Goal: Find specific page/section: Find specific page/section

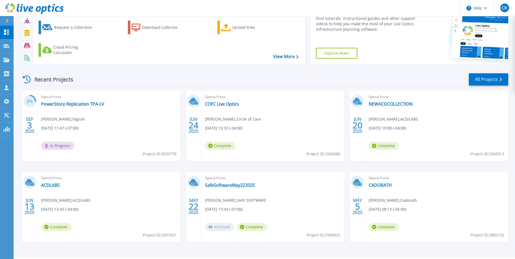
scroll to position [42, 0]
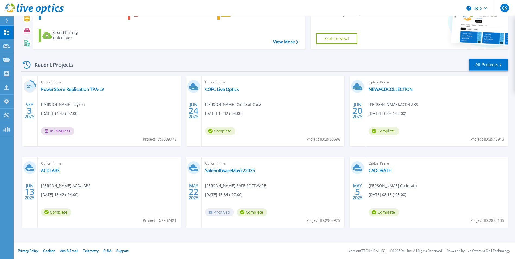
click at [489, 64] on link "All Projects" at bounding box center [488, 65] width 39 height 12
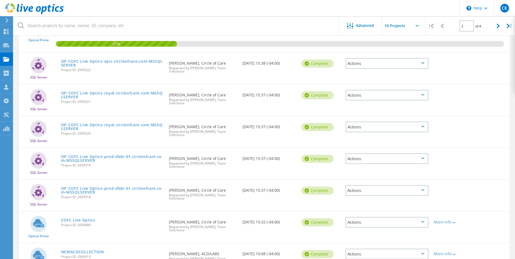
scroll to position [159, 0]
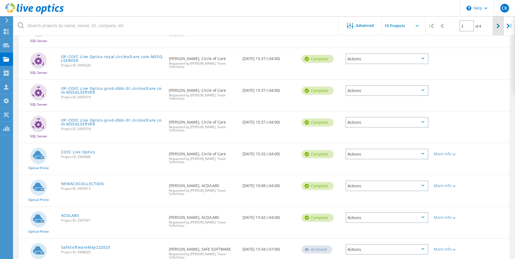
click at [496, 27] on div at bounding box center [498, 25] width 11 height 19
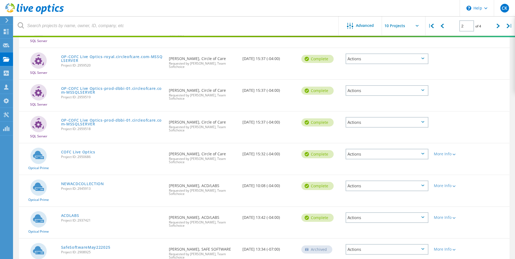
scroll to position [147, 0]
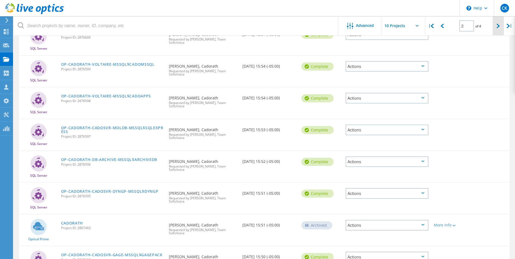
click at [498, 28] on icon at bounding box center [497, 26] width 3 height 5
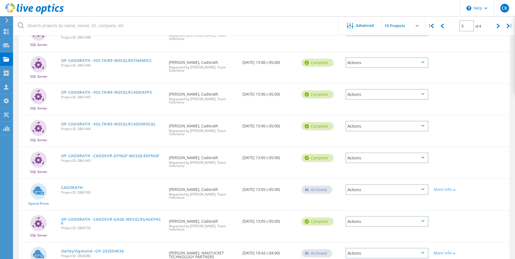
scroll to position [155, 0]
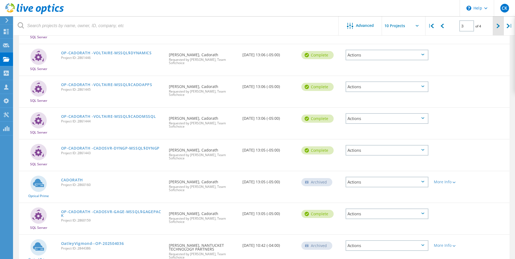
click at [499, 24] on icon at bounding box center [497, 26] width 3 height 5
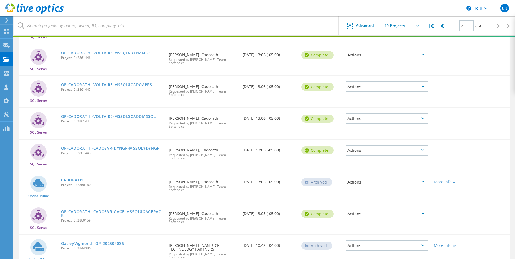
scroll to position [15, 0]
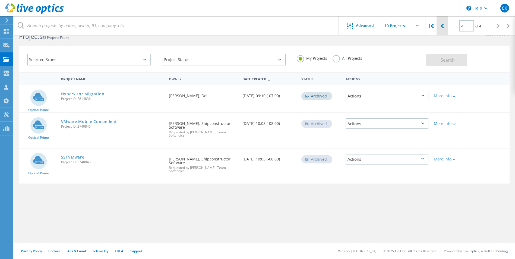
click at [445, 26] on div at bounding box center [441, 25] width 11 height 19
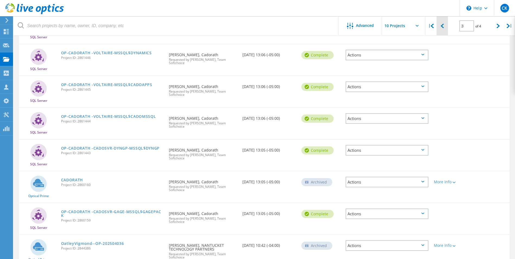
click at [443, 26] on icon at bounding box center [442, 26] width 3 height 5
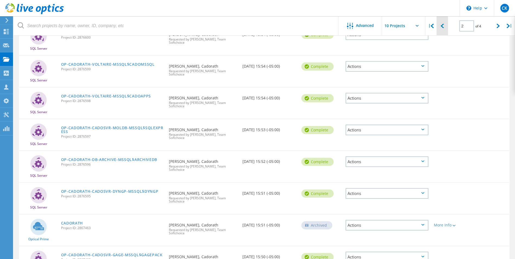
click at [443, 26] on icon at bounding box center [442, 26] width 3 height 5
type input "1"
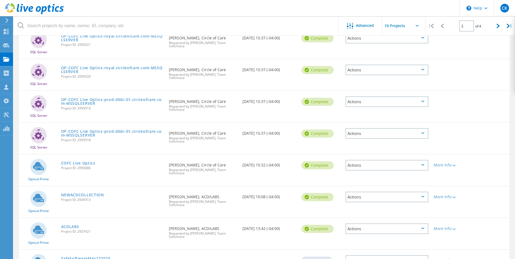
scroll to position [159, 0]
